Goal: Transaction & Acquisition: Download file/media

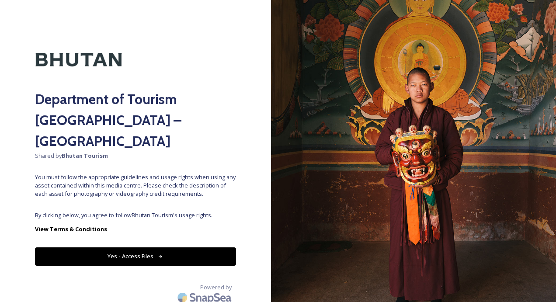
click at [201, 247] on button "Yes - Access Files" at bounding box center [135, 256] width 201 height 18
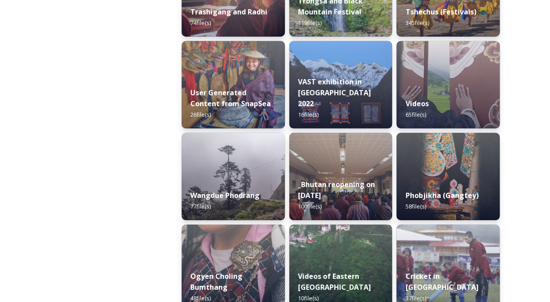
scroll to position [1200, 0]
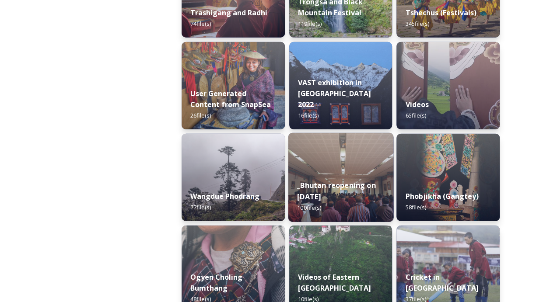
click at [346, 172] on div "_Bhutan reopening on [DATE] 100 file(s)" at bounding box center [340, 196] width 105 height 51
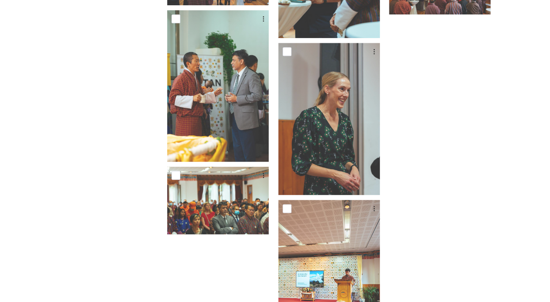
scroll to position [2294, 0]
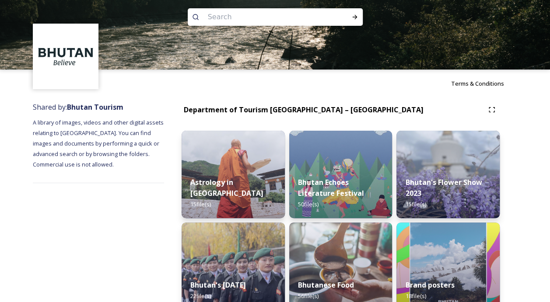
scroll to position [10, 0]
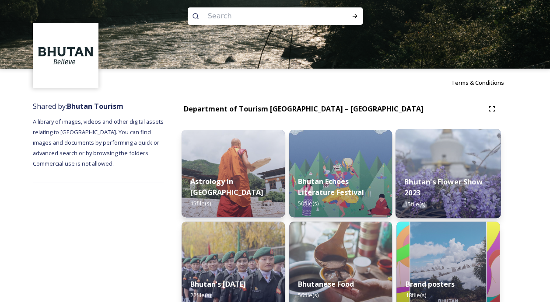
click at [424, 175] on div "Bhutan's Flower Show 2023 15 file(s)" at bounding box center [447, 192] width 105 height 51
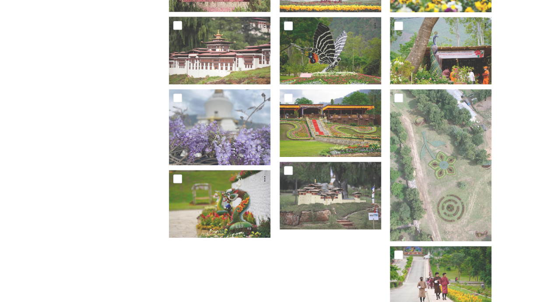
scroll to position [324, 0]
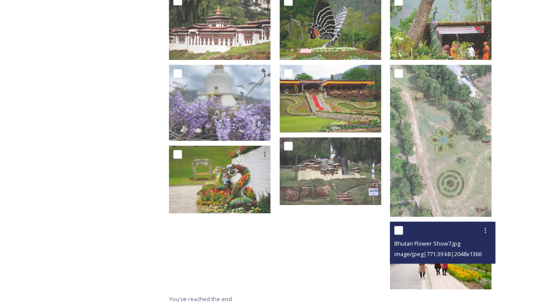
click at [440, 256] on div "Bhutan Flower Show7.jpg image/jpeg | 771.39 kB | 2048 x 1366" at bounding box center [442, 243] width 105 height 42
click at [436, 261] on img at bounding box center [440, 256] width 101 height 68
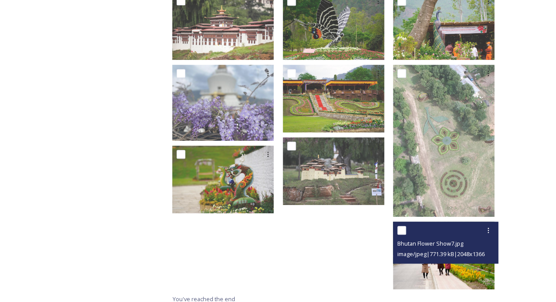
scroll to position [252, 0]
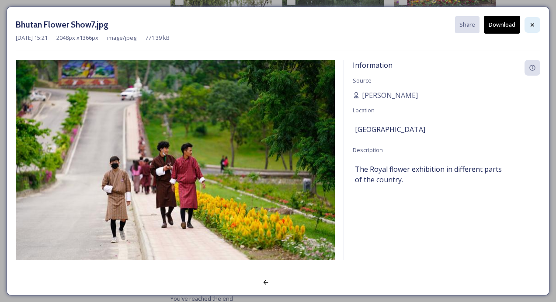
click at [534, 27] on icon at bounding box center [532, 24] width 7 height 7
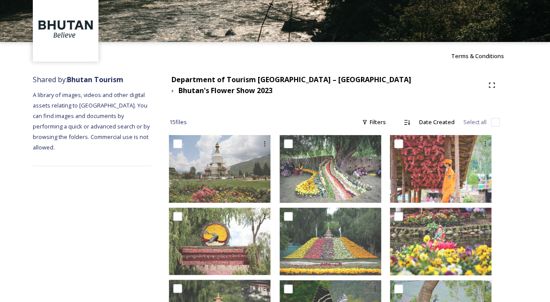
scroll to position [0, 0]
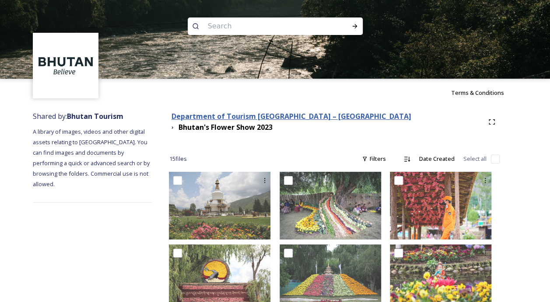
click at [316, 121] on strong "Department of Tourism [GEOGRAPHIC_DATA] – [GEOGRAPHIC_DATA]" at bounding box center [291, 116] width 240 height 10
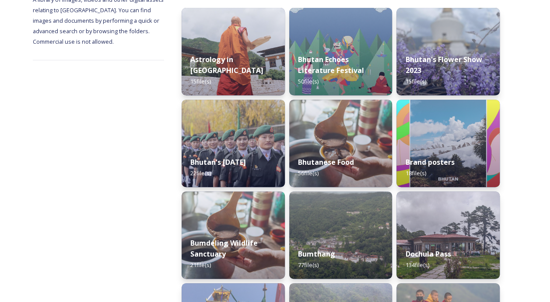
scroll to position [125, 0]
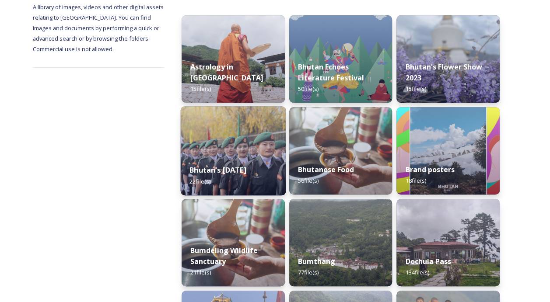
click at [246, 165] on strong "Bhutan's [DATE]" at bounding box center [217, 170] width 57 height 10
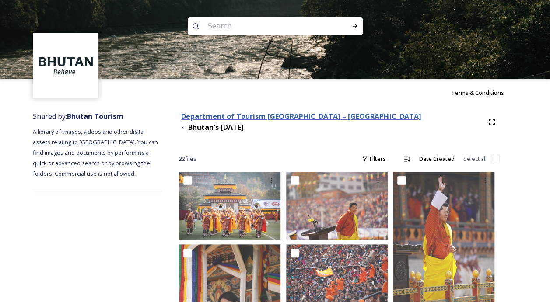
click at [275, 115] on strong "Department of Tourism [GEOGRAPHIC_DATA] – [GEOGRAPHIC_DATA]" at bounding box center [301, 116] width 240 height 10
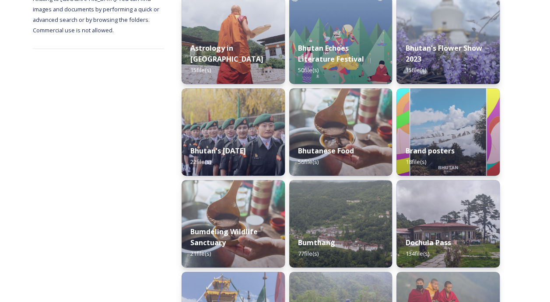
scroll to position [163, 0]
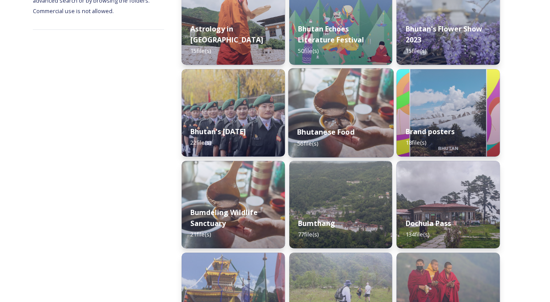
click at [337, 115] on img at bounding box center [340, 112] width 105 height 89
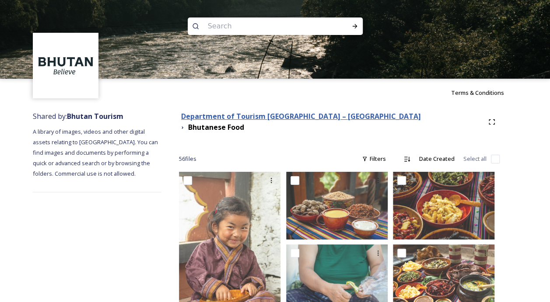
click at [270, 121] on strong "Department of Tourism [GEOGRAPHIC_DATA] – [GEOGRAPHIC_DATA]" at bounding box center [301, 116] width 240 height 10
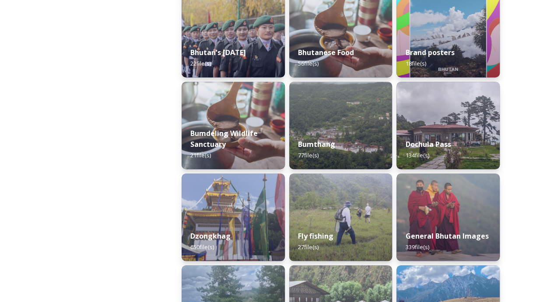
scroll to position [242, 0]
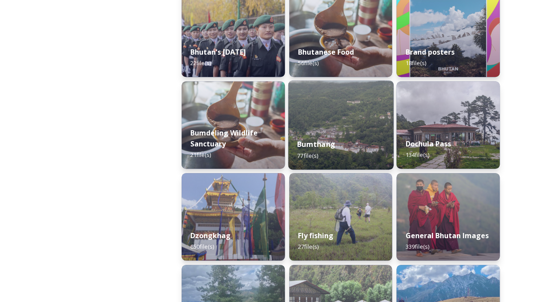
click at [376, 116] on img at bounding box center [340, 124] width 105 height 89
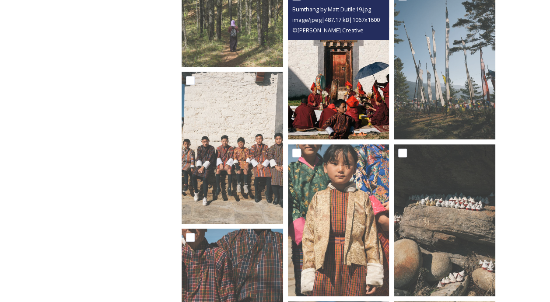
scroll to position [207, 0]
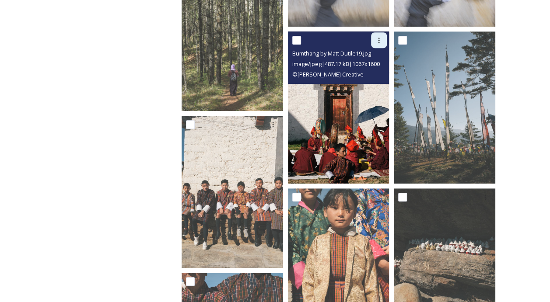
click at [382, 40] on icon at bounding box center [378, 40] width 7 height 7
click at [370, 76] on span "Download" at bounding box center [368, 76] width 27 height 8
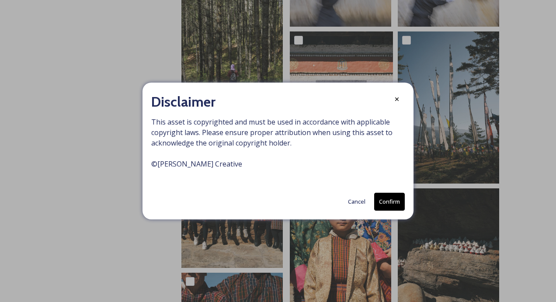
click at [390, 200] on button "Confirm" at bounding box center [389, 202] width 31 height 18
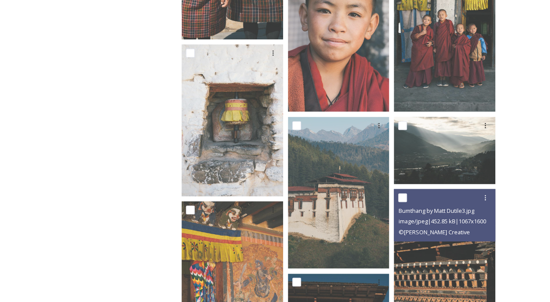
scroll to position [591, 0]
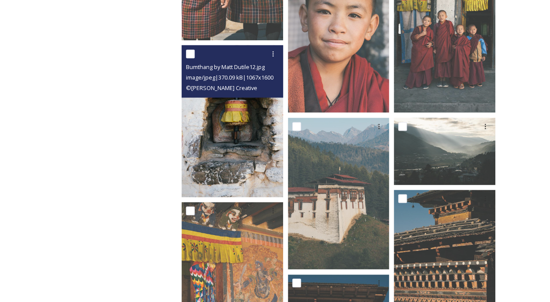
click at [273, 62] on div "Bumthang by Matt Dutile12.jpg" at bounding box center [233, 67] width 95 height 10
click at [271, 54] on icon at bounding box center [272, 53] width 7 height 7
click at [271, 93] on span "Download" at bounding box center [262, 90] width 27 height 8
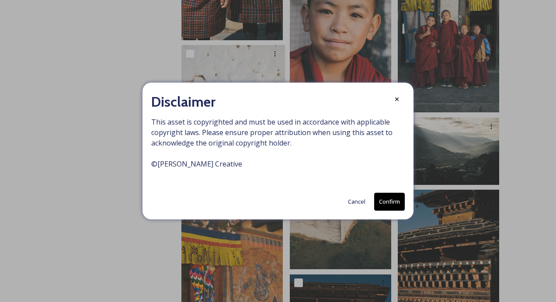
click at [380, 209] on button "Confirm" at bounding box center [389, 202] width 31 height 18
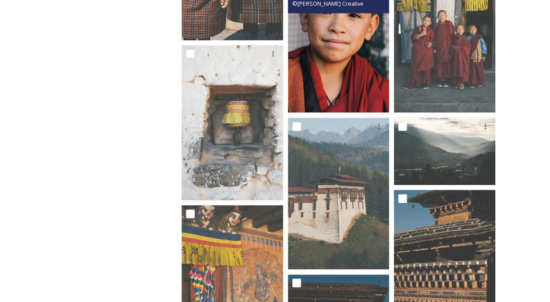
click at [342, 96] on img at bounding box center [338, 37] width 101 height 152
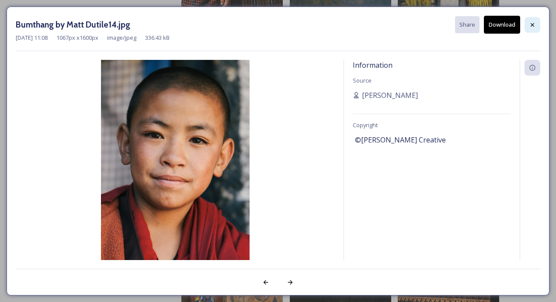
click at [531, 27] on icon at bounding box center [532, 24] width 7 height 7
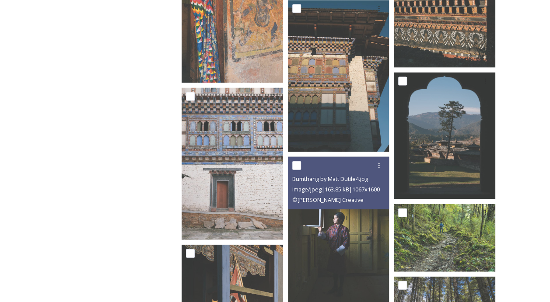
scroll to position [865, 0]
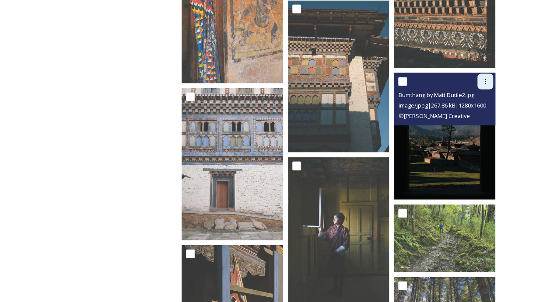
click at [489, 86] on div at bounding box center [485, 82] width 16 height 16
click at [474, 115] on span "Download" at bounding box center [474, 118] width 27 height 8
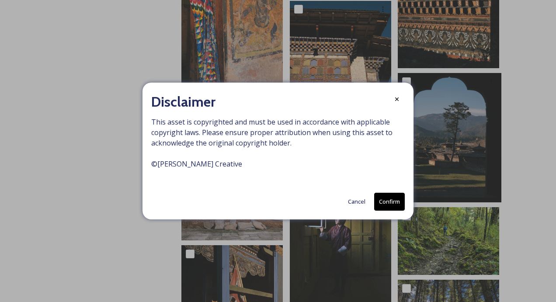
click at [395, 197] on button "Confirm" at bounding box center [389, 202] width 31 height 18
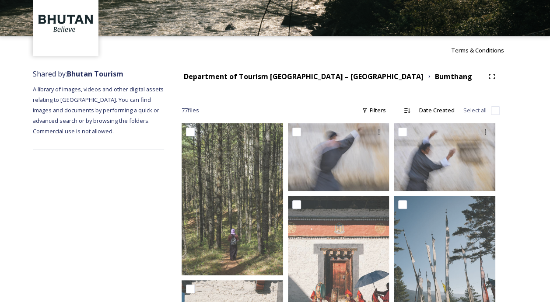
scroll to position [0, 0]
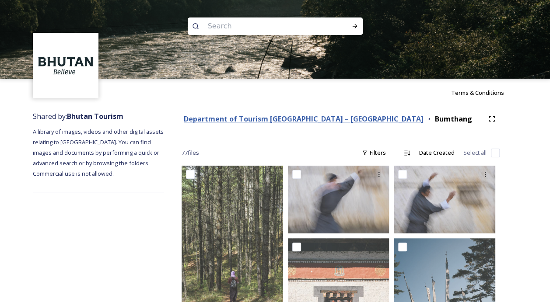
click at [267, 115] on strong "Department of Tourism [GEOGRAPHIC_DATA] – [GEOGRAPHIC_DATA]" at bounding box center [304, 119] width 240 height 10
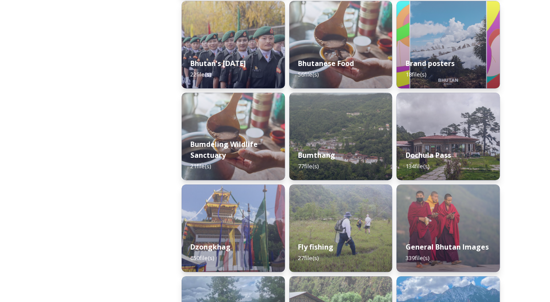
scroll to position [247, 0]
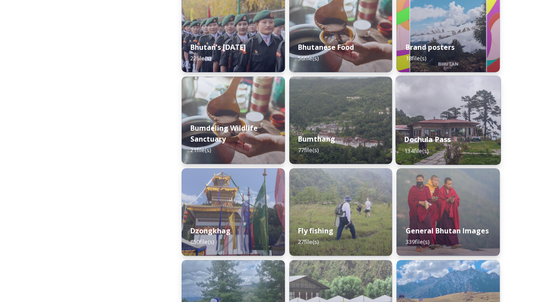
click at [445, 107] on img at bounding box center [447, 120] width 105 height 89
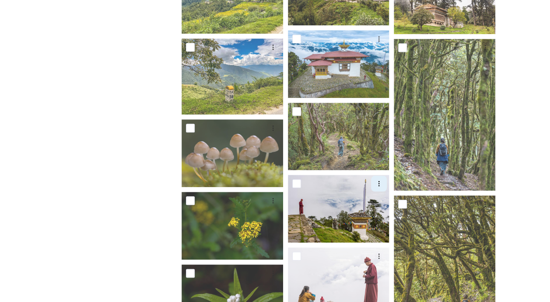
scroll to position [351, 0]
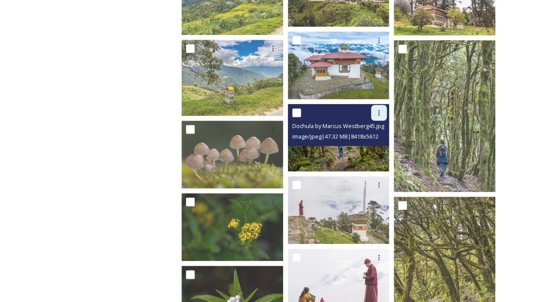
click at [382, 119] on div at bounding box center [379, 113] width 16 height 16
click at [372, 152] on span "Download" at bounding box center [368, 149] width 27 height 8
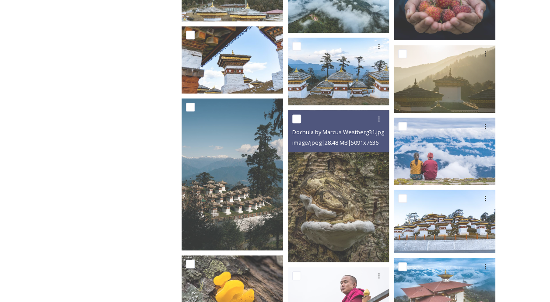
scroll to position [1970, 0]
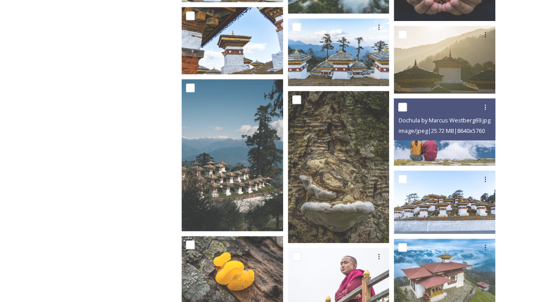
drag, startPoint x: 429, startPoint y: 107, endPoint x: 421, endPoint y: 94, distance: 14.6
click at [421, 94] on div "Dochula by Marcus Westberg69.jpg image/jpeg | 25.72 MB | 8640 x 5760" at bounding box center [446, 36] width 106 height 3681
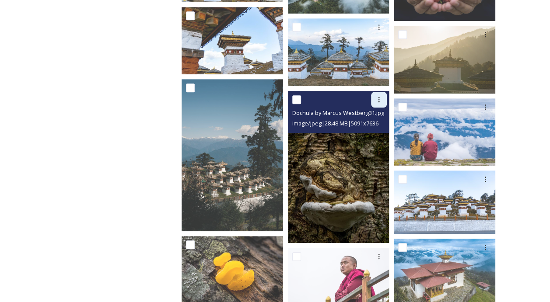
click at [376, 97] on icon at bounding box center [378, 99] width 7 height 7
click at [382, 135] on div "Download" at bounding box center [368, 135] width 35 height 17
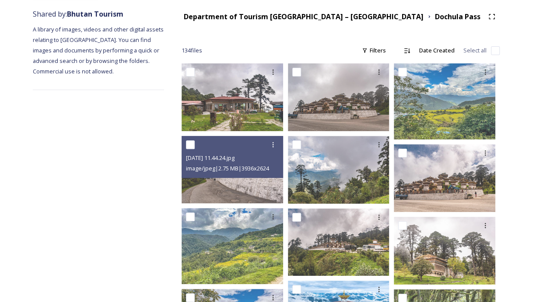
scroll to position [0, 0]
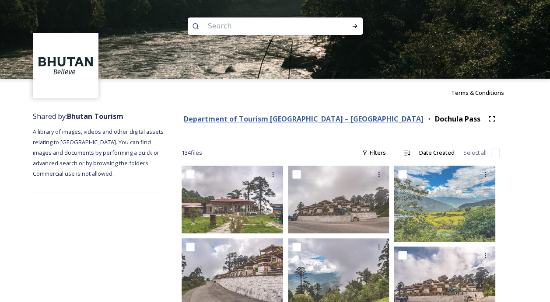
click at [216, 119] on strong "Department of Tourism [GEOGRAPHIC_DATA] – [GEOGRAPHIC_DATA]" at bounding box center [304, 119] width 240 height 10
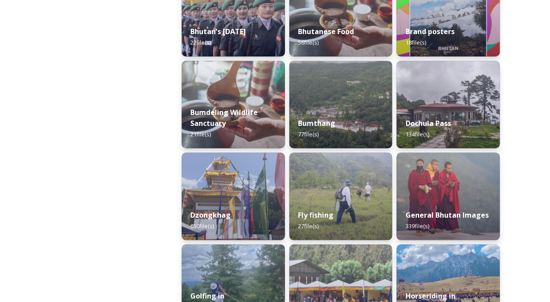
scroll to position [263, 0]
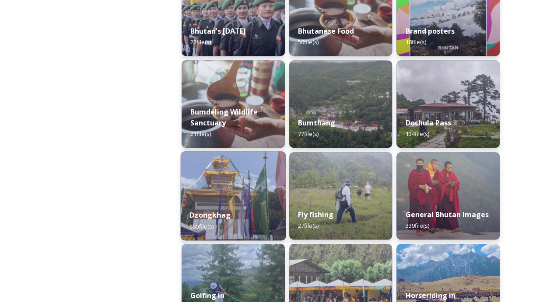
click at [217, 181] on img at bounding box center [233, 195] width 105 height 89
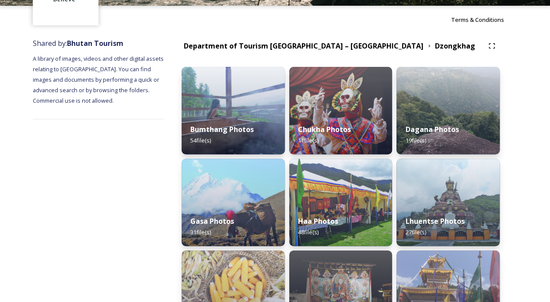
scroll to position [73, 0]
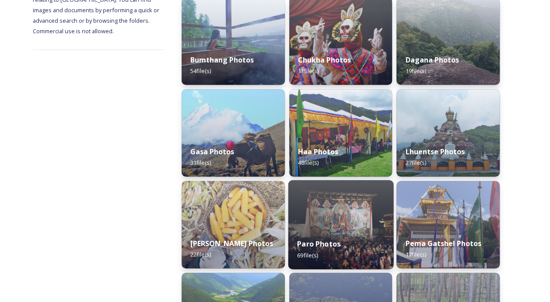
scroll to position [143, 0]
click at [300, 240] on strong "Paro Photos" at bounding box center [318, 244] width 43 height 10
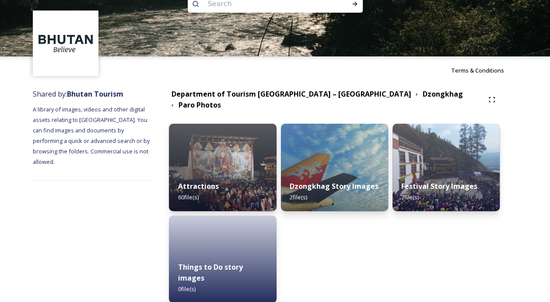
scroll to position [30, 0]
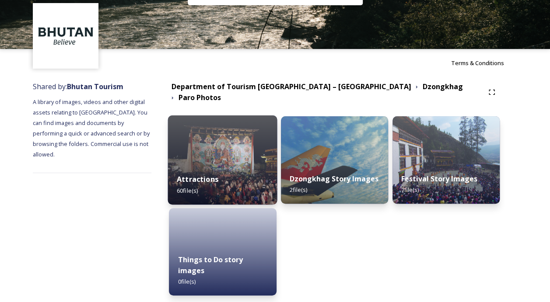
click at [257, 166] on div "Attractions 60 file(s)" at bounding box center [222, 185] width 109 height 40
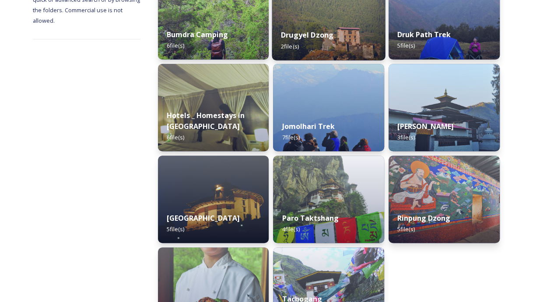
scroll to position [202, 0]
